Goal: Task Accomplishment & Management: Manage account settings

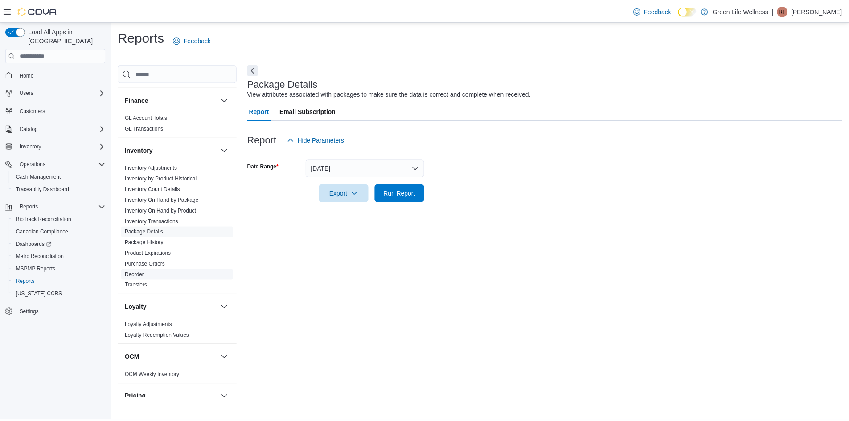
scroll to position [267, 0]
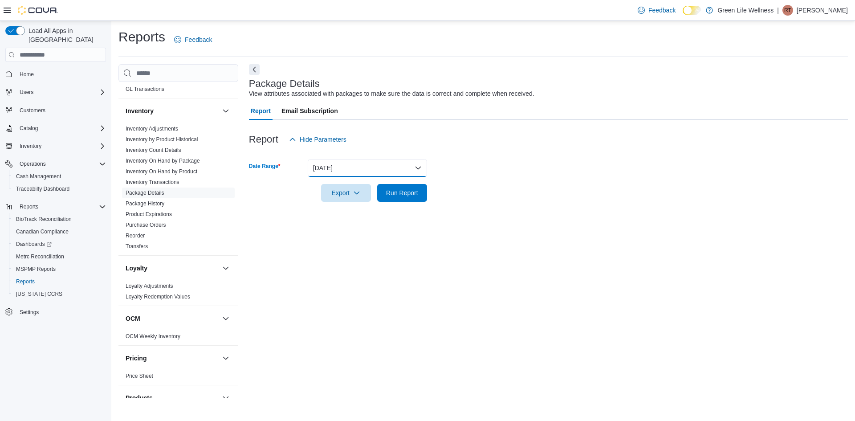
click at [384, 170] on button "Yesterday" at bounding box center [367, 168] width 119 height 18
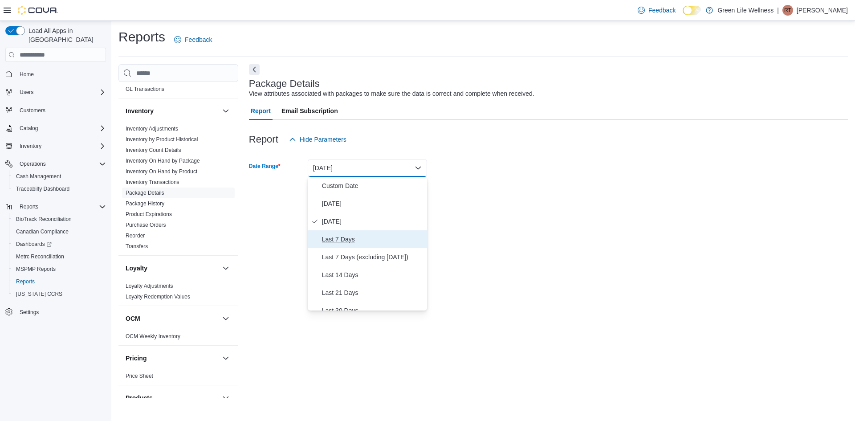
click at [371, 245] on button "Last 7 Days" at bounding box center [367, 239] width 119 height 18
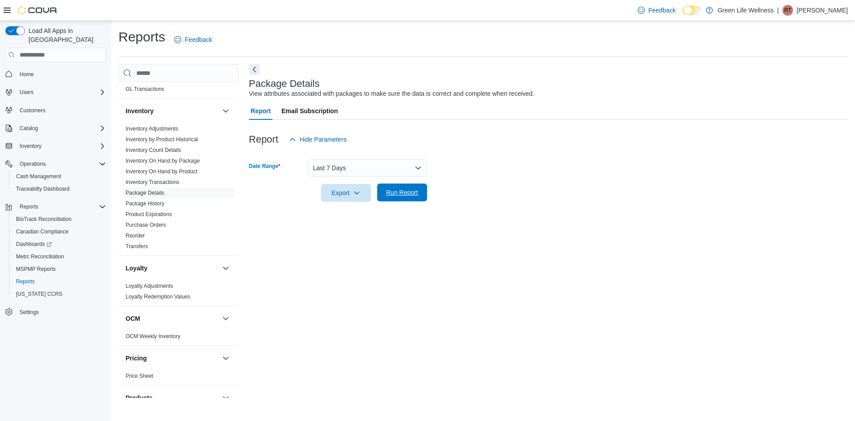
click at [416, 192] on span "Run Report" at bounding box center [402, 192] width 32 height 9
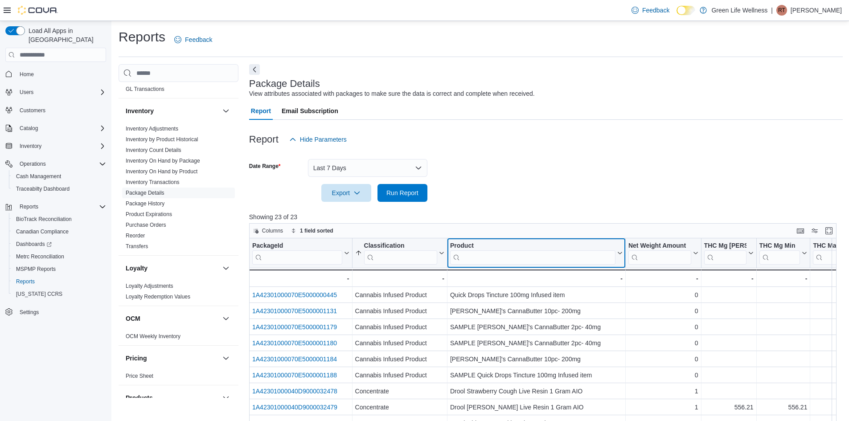
click at [497, 247] on div "Product" at bounding box center [532, 246] width 165 height 8
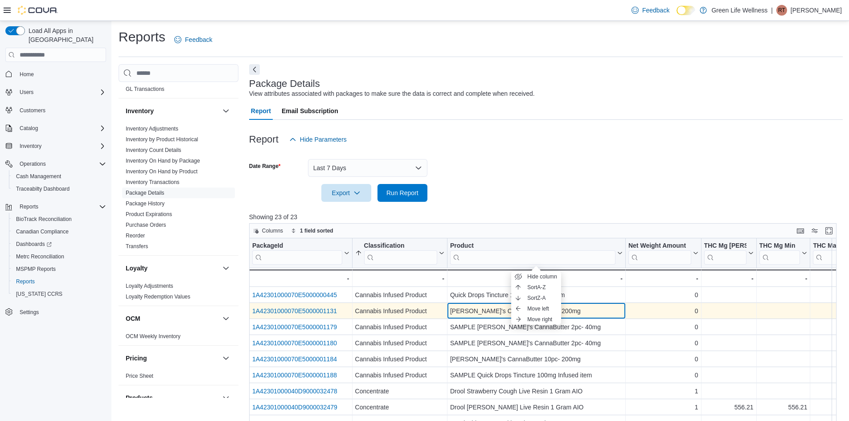
click at [464, 313] on div "Smacker's CannaButter 10pc- 200mg" at bounding box center [536, 311] width 172 height 11
click at [292, 312] on link "1A42301000070E5000001131" at bounding box center [294, 310] width 85 height 7
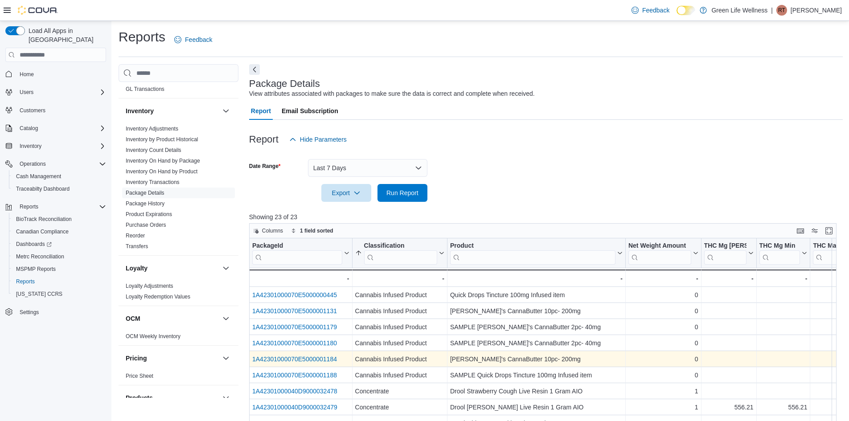
click at [306, 357] on link "1A42301000070E5000001184" at bounding box center [294, 359] width 85 height 7
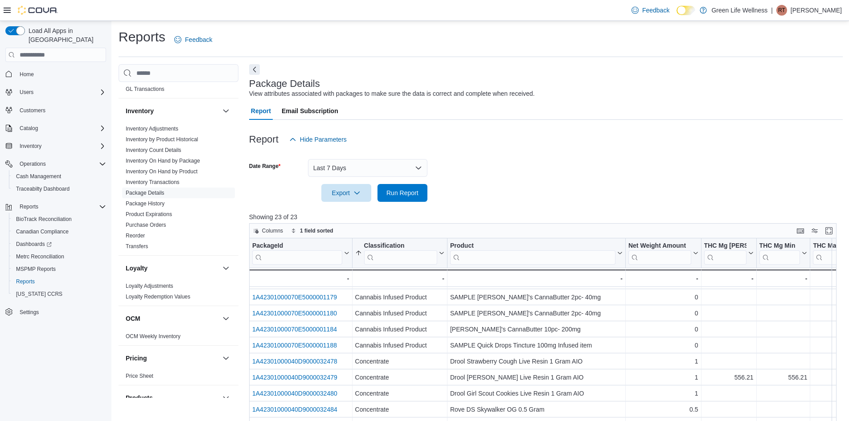
scroll to position [100, 0]
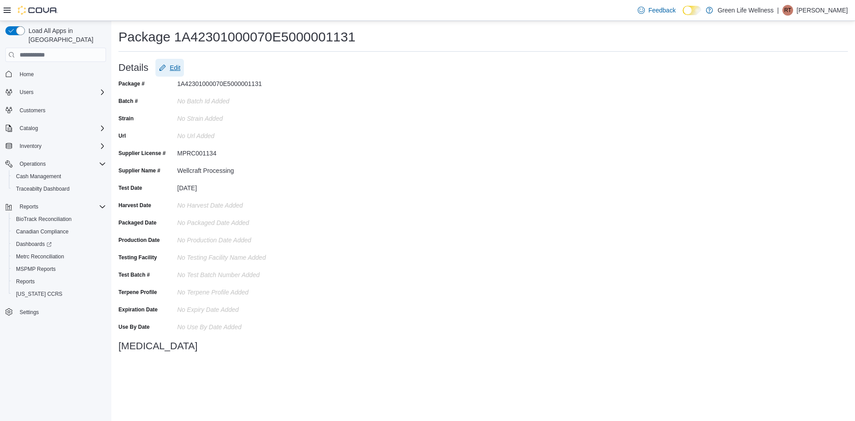
click at [170, 76] on span "Edit" at bounding box center [169, 68] width 21 height 18
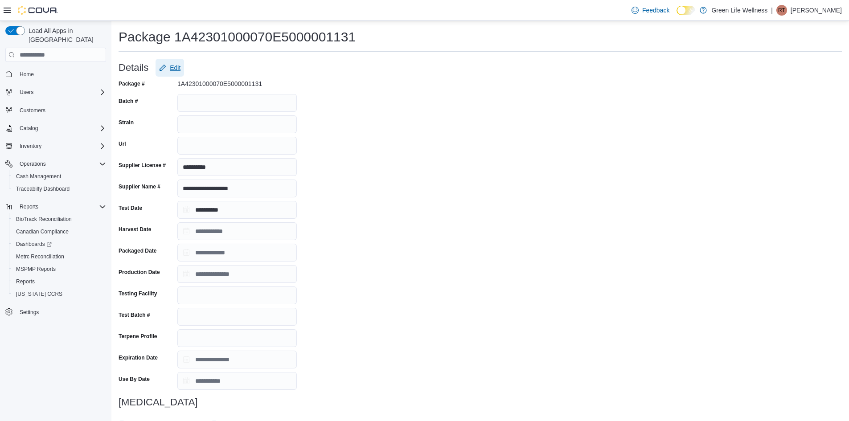
scroll to position [115, 0]
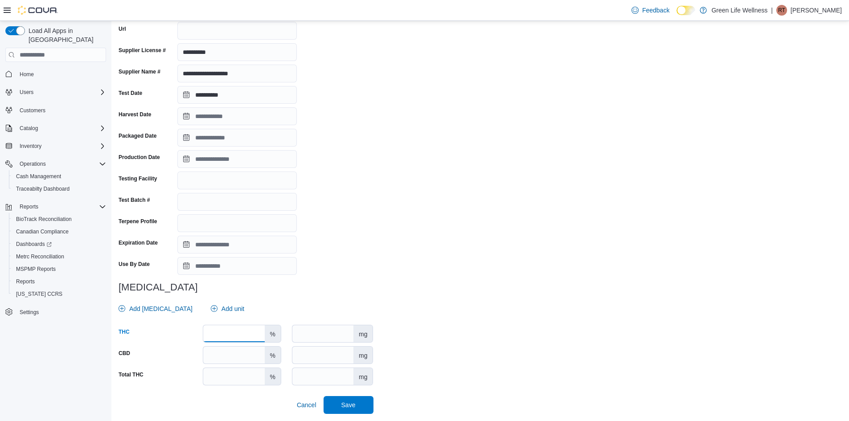
click at [229, 337] on input "number" at bounding box center [233, 333] width 61 height 17
type input "*"
click at [299, 335] on input "number" at bounding box center [322, 333] width 61 height 17
type input "*****"
click at [348, 407] on span "Save" at bounding box center [348, 404] width 14 height 9
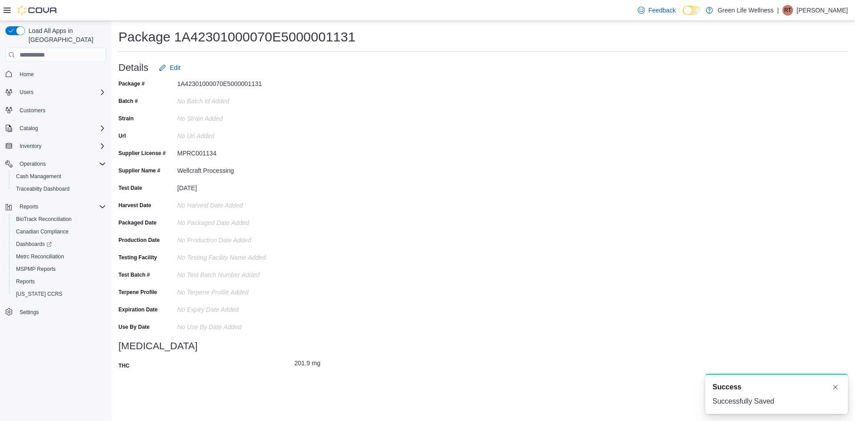
scroll to position [0, 0]
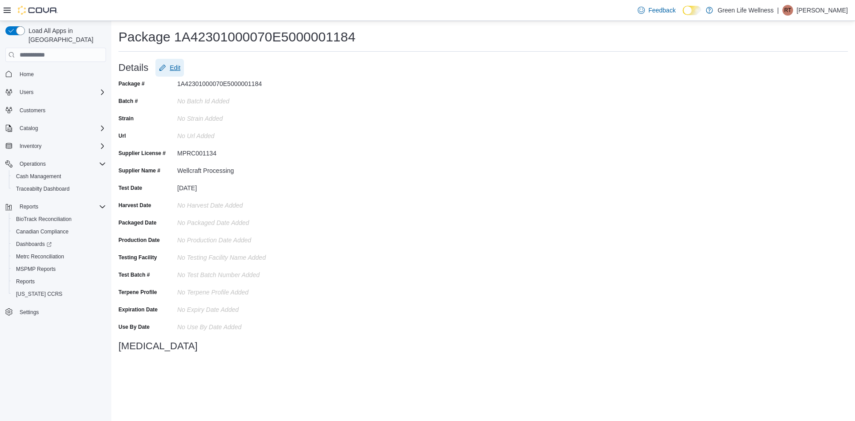
click at [169, 68] on span "Edit" at bounding box center [169, 68] width 21 height 18
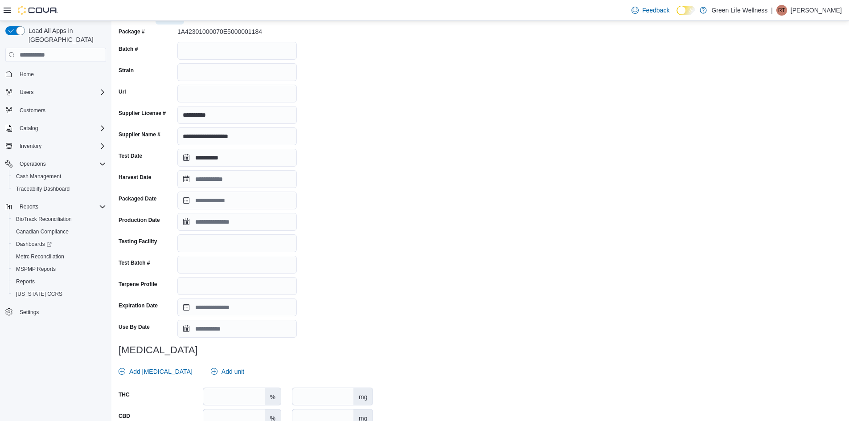
scroll to position [115, 0]
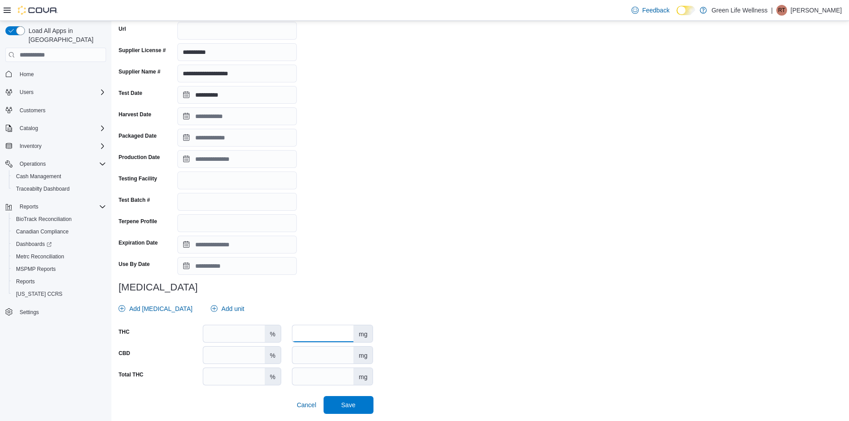
click at [329, 338] on input "number" at bounding box center [322, 333] width 61 height 17
type input "*****"
click at [343, 400] on span "Save" at bounding box center [348, 405] width 39 height 18
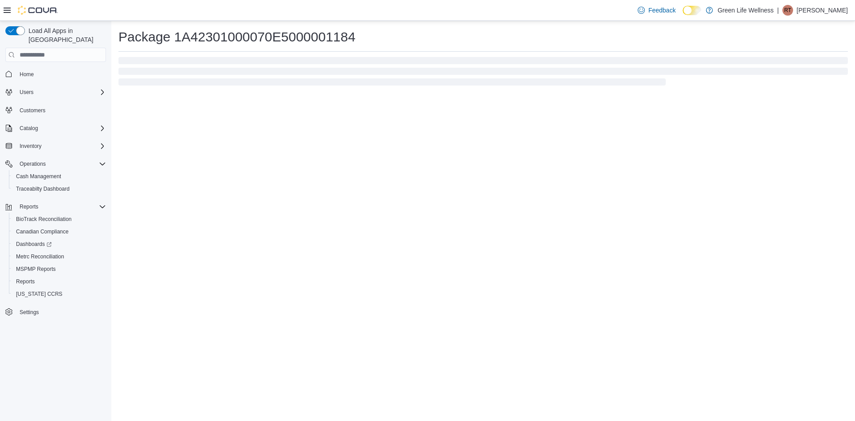
scroll to position [0, 0]
